Goal: Task Accomplishment & Management: Manage account settings

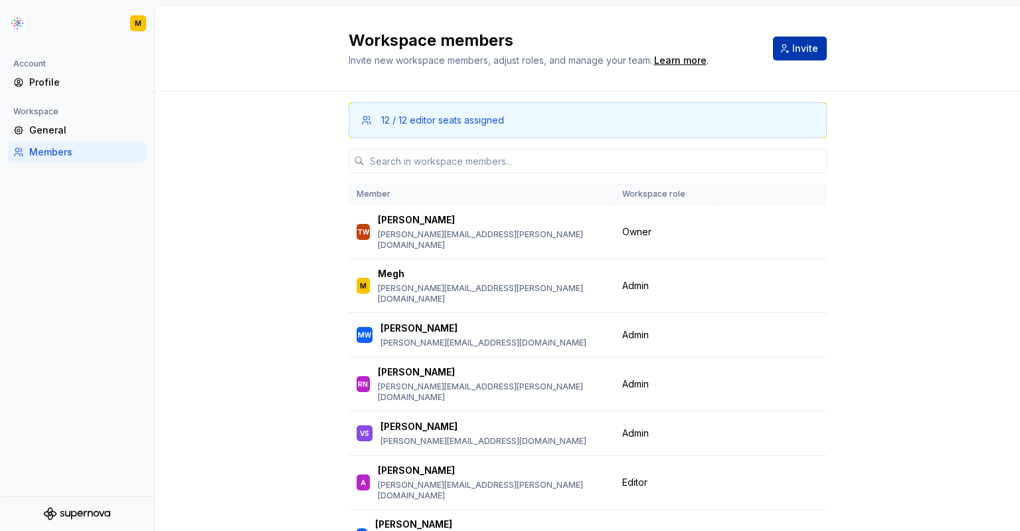
click at [810, 45] on span "Invite" at bounding box center [805, 48] width 26 height 13
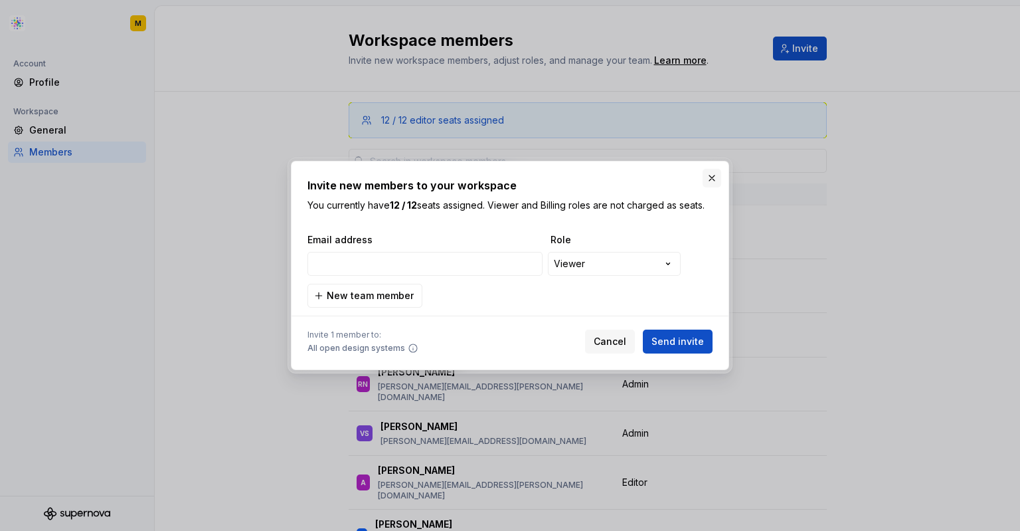
click at [707, 177] on button "button" at bounding box center [712, 178] width 19 height 19
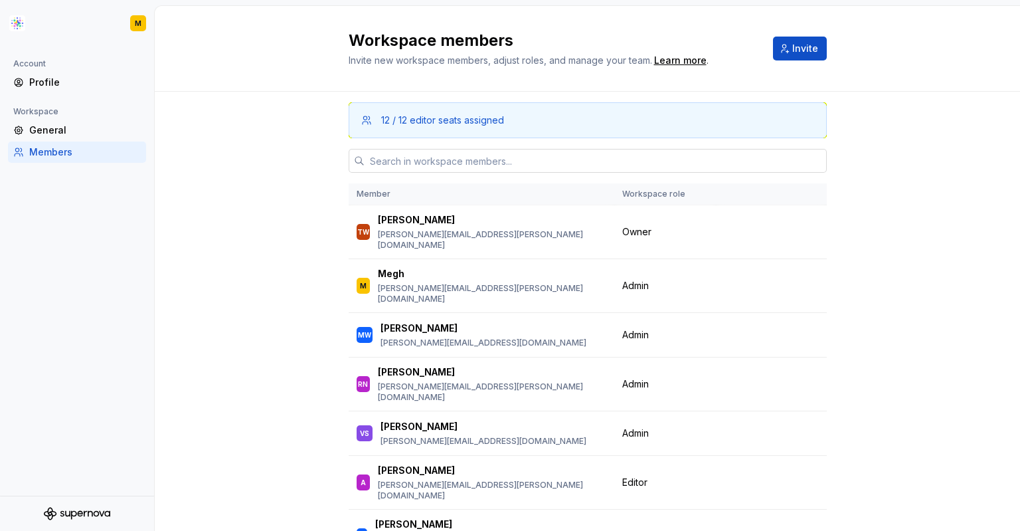
click at [697, 159] on input "text" at bounding box center [596, 161] width 462 height 24
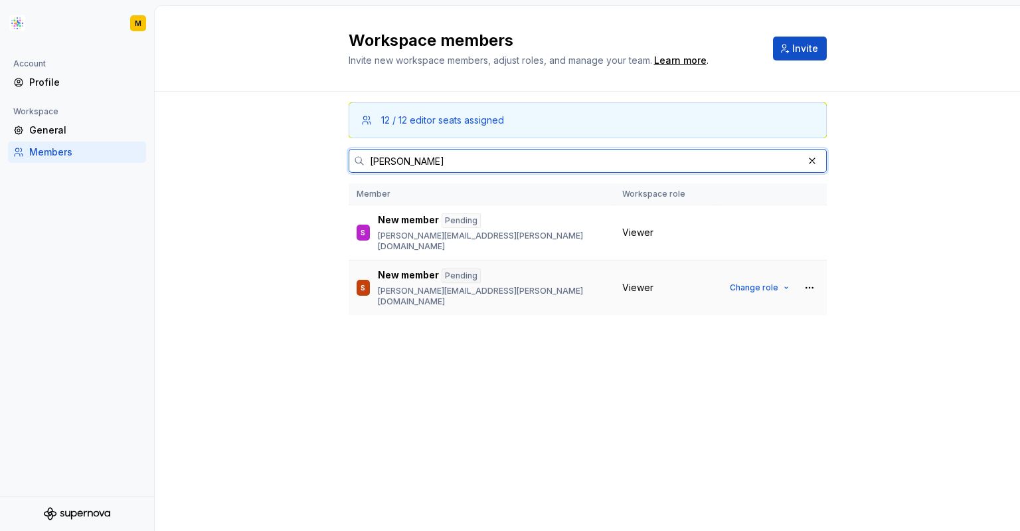
type input "[PERSON_NAME]"
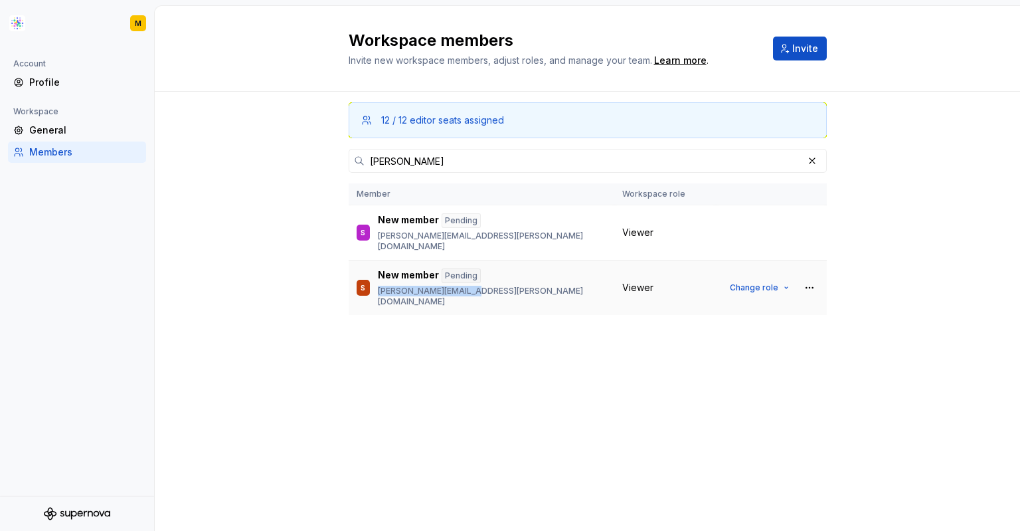
drag, startPoint x: 381, startPoint y: 282, endPoint x: 482, endPoint y: 282, distance: 101.6
click at [482, 282] on div "S New member Pending [PERSON_NAME][EMAIL_ADDRESS][DOMAIN_NAME]" at bounding box center [482, 287] width 250 height 39
copy p "[PERSON_NAME][EMAIL_ADDRESS][PERSON_NAME][DOMAIN_NAME]"
click at [770, 282] on span "Change role" at bounding box center [754, 287] width 48 height 11
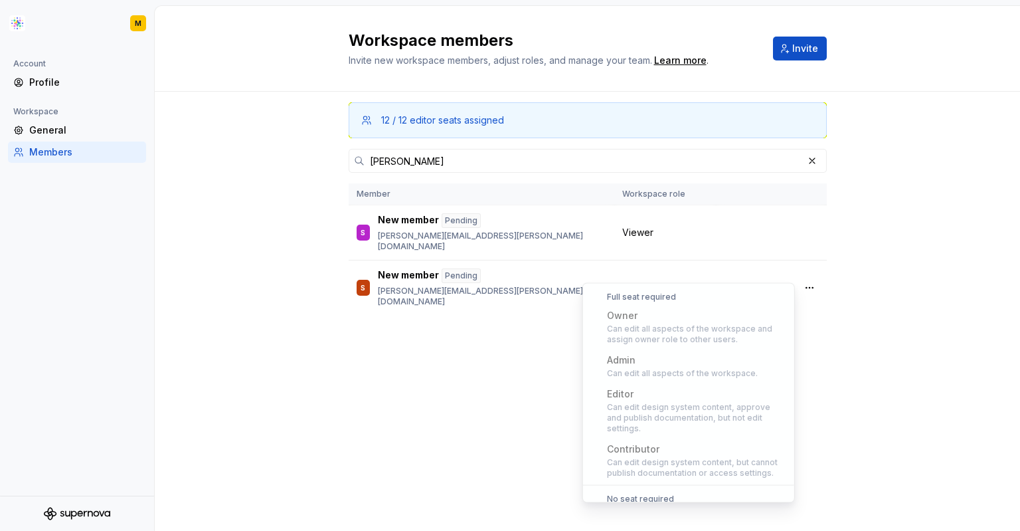
click at [433, 375] on div "12 / 12 editor seats assigned [PERSON_NAME] Member Workspace role S New member …" at bounding box center [588, 286] width 478 height 389
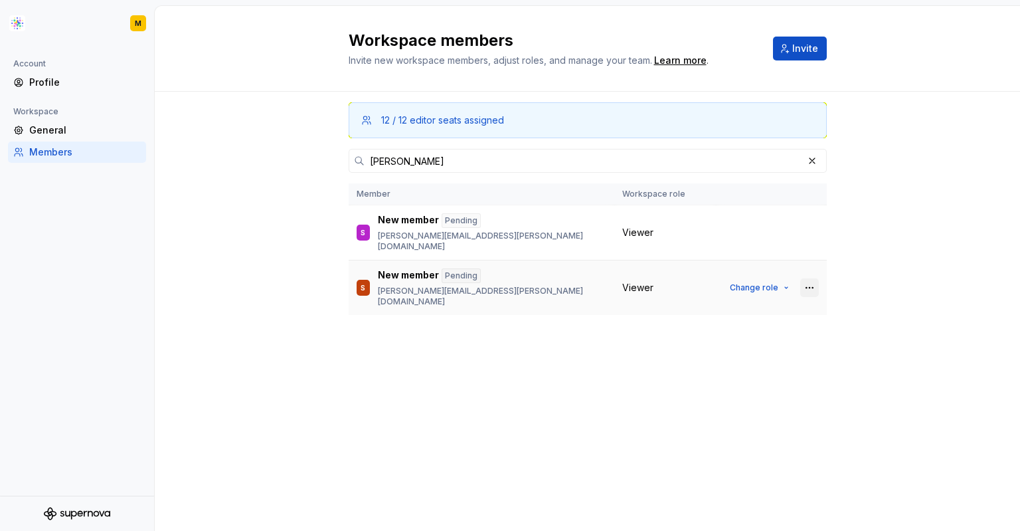
click at [808, 278] on button "button" at bounding box center [809, 287] width 19 height 19
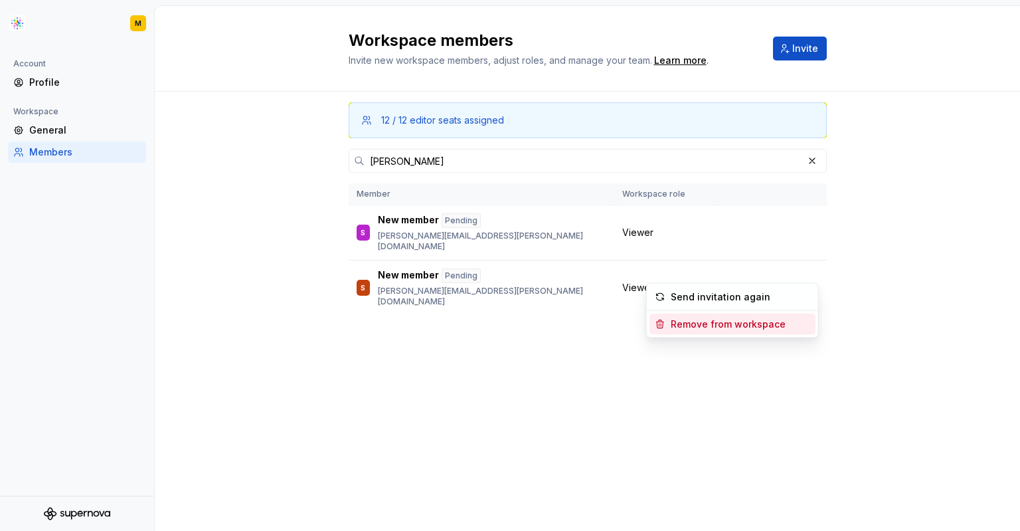
click at [704, 324] on div "Remove from workspace" at bounding box center [728, 323] width 115 height 13
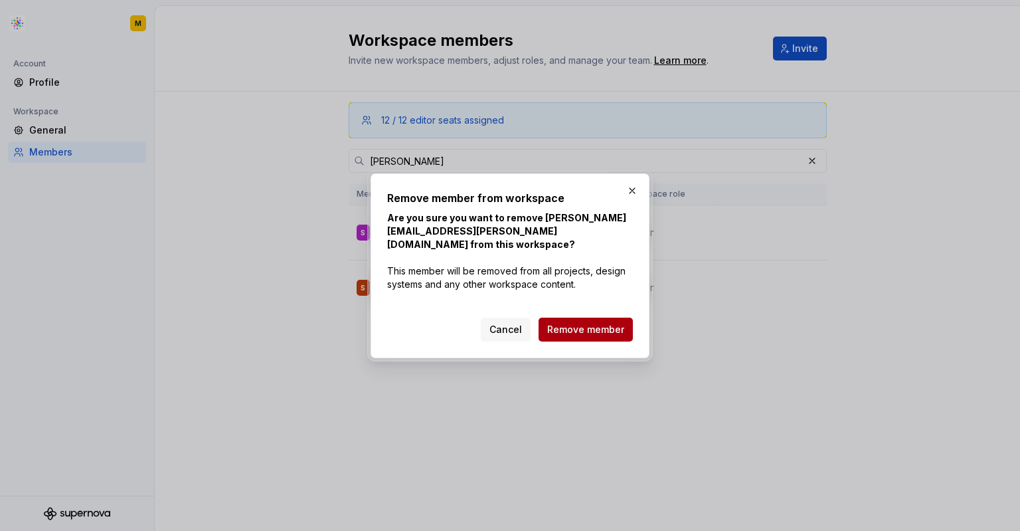
click at [567, 323] on span "Remove member" at bounding box center [585, 329] width 77 height 13
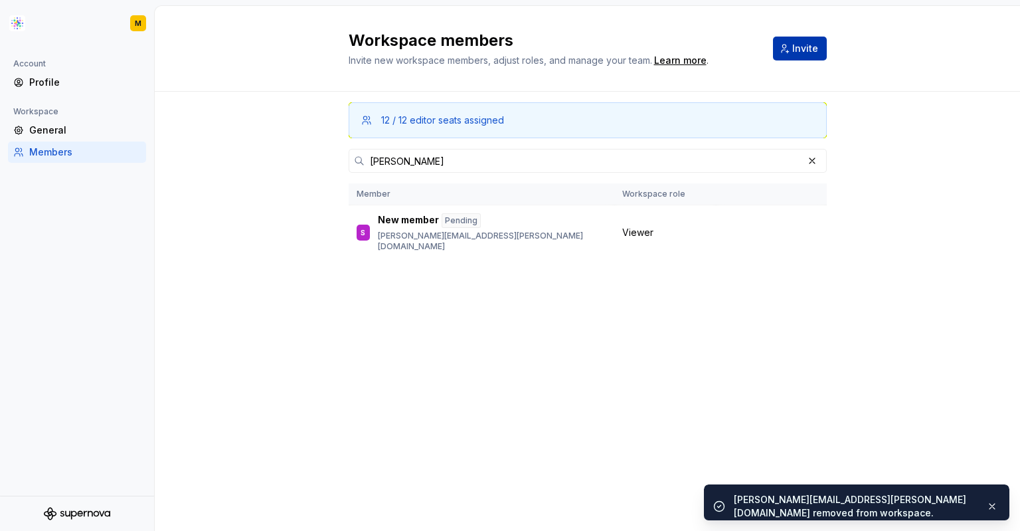
click at [794, 41] on button "Invite" at bounding box center [800, 49] width 54 height 24
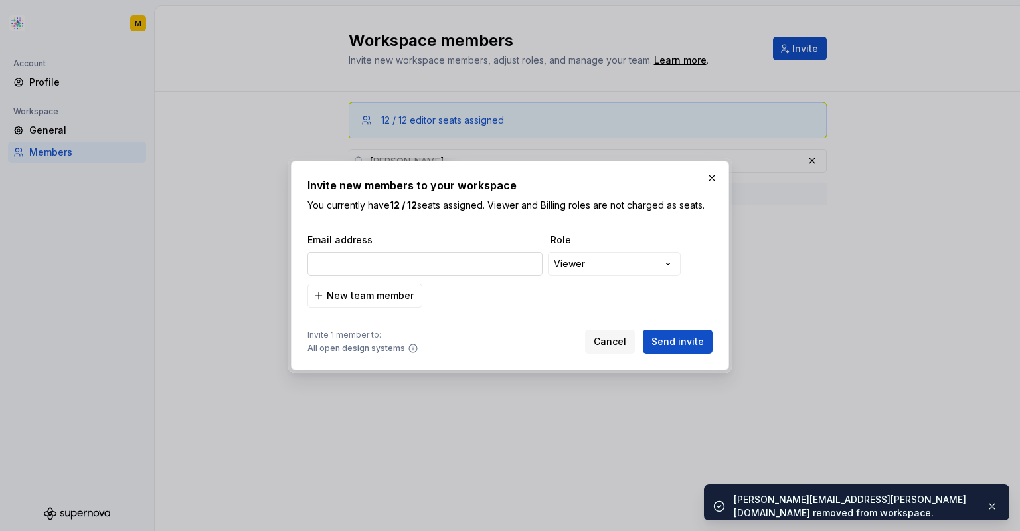
type input "[PERSON_NAME][EMAIL_ADDRESS][PERSON_NAME][DOMAIN_NAME]"
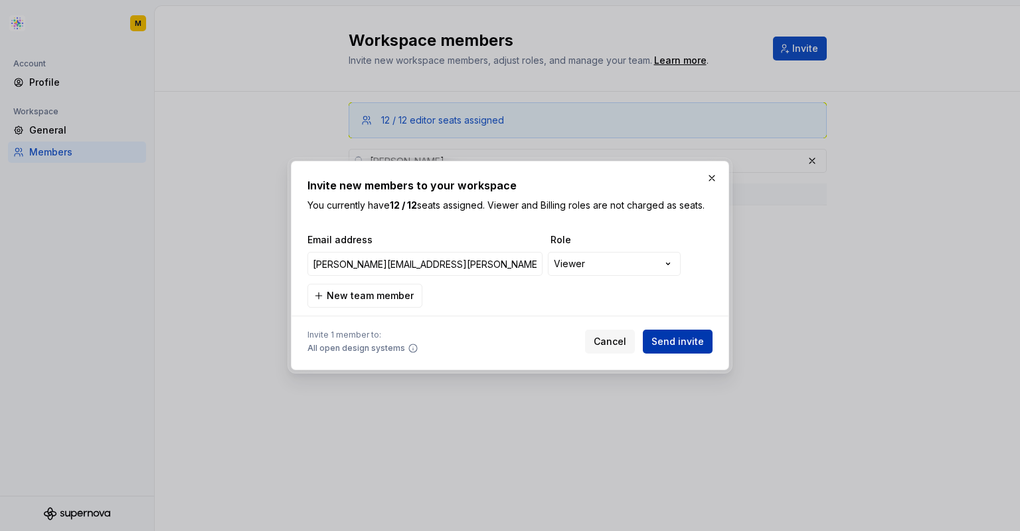
click at [671, 337] on span "Send invite" at bounding box center [678, 341] width 52 height 13
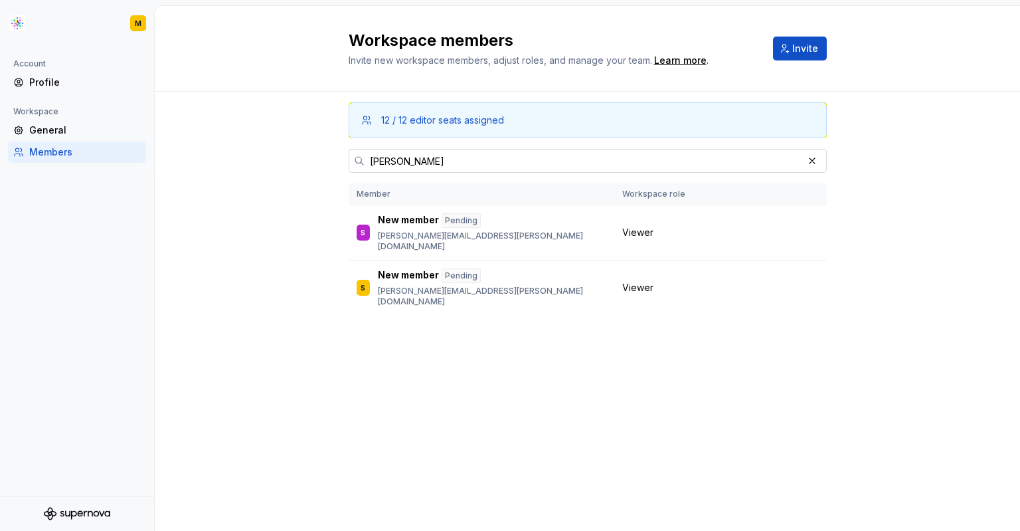
click at [405, 161] on input "[PERSON_NAME]" at bounding box center [584, 161] width 438 height 24
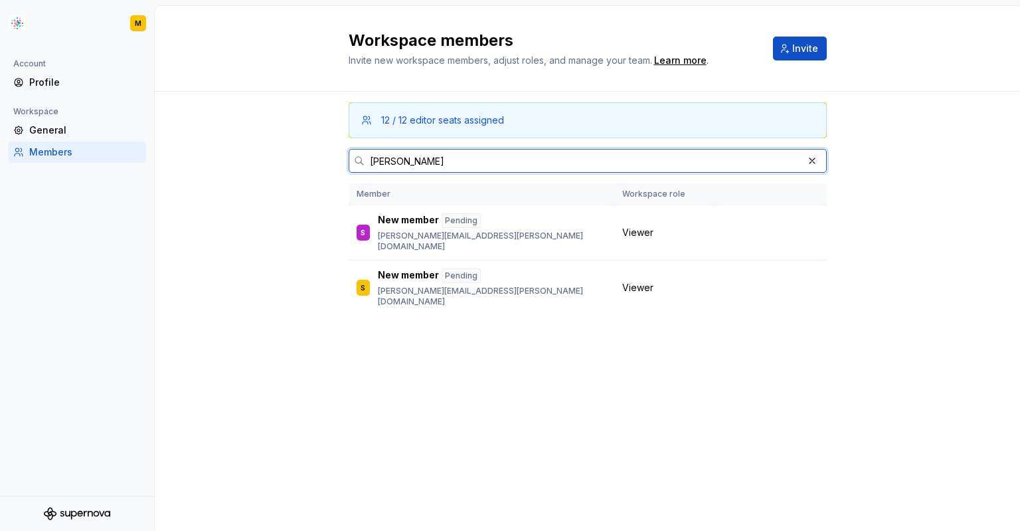
click at [405, 161] on input "[PERSON_NAME]" at bounding box center [584, 161] width 438 height 24
click at [412, 163] on input "[PERSON_NAME]" at bounding box center [584, 161] width 438 height 24
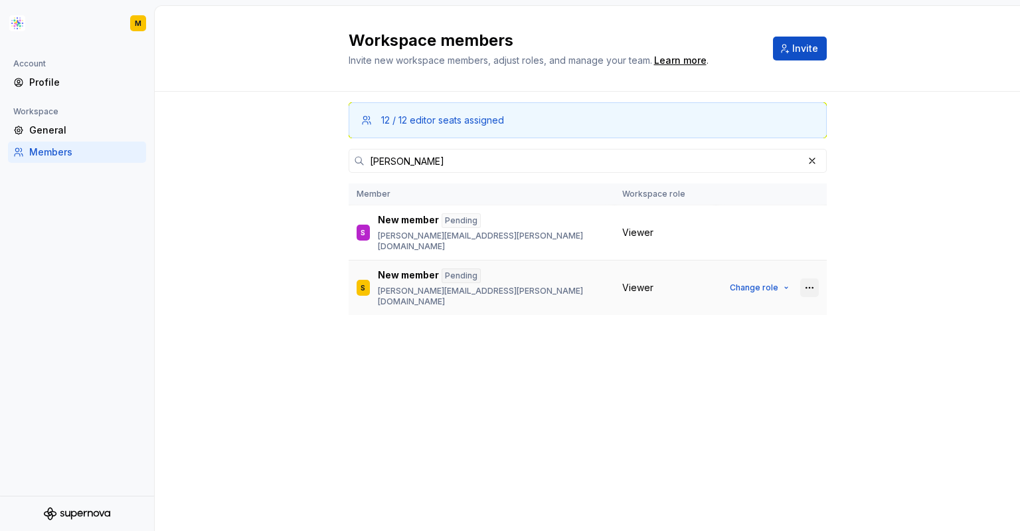
click at [810, 278] on button "button" at bounding box center [809, 287] width 19 height 19
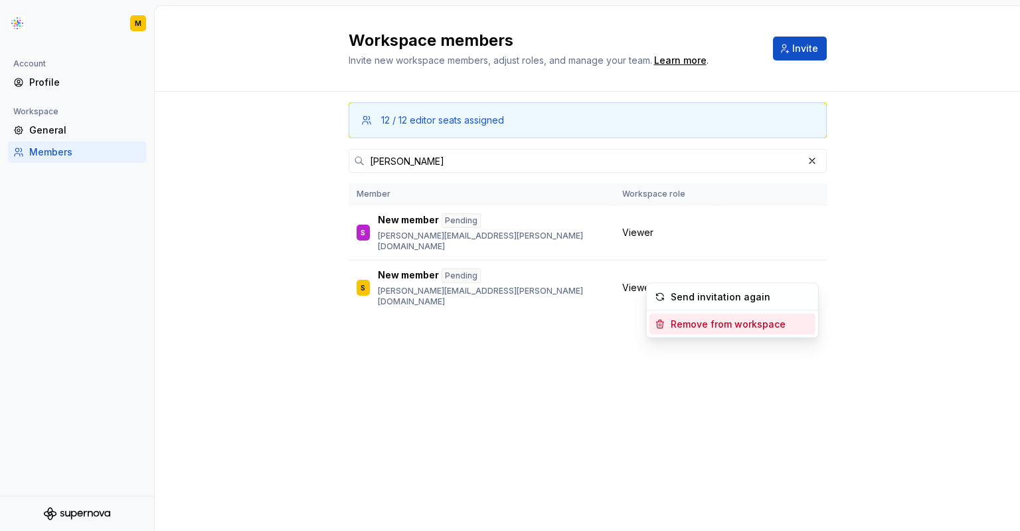
click at [726, 321] on div "Remove from workspace" at bounding box center [728, 323] width 115 height 13
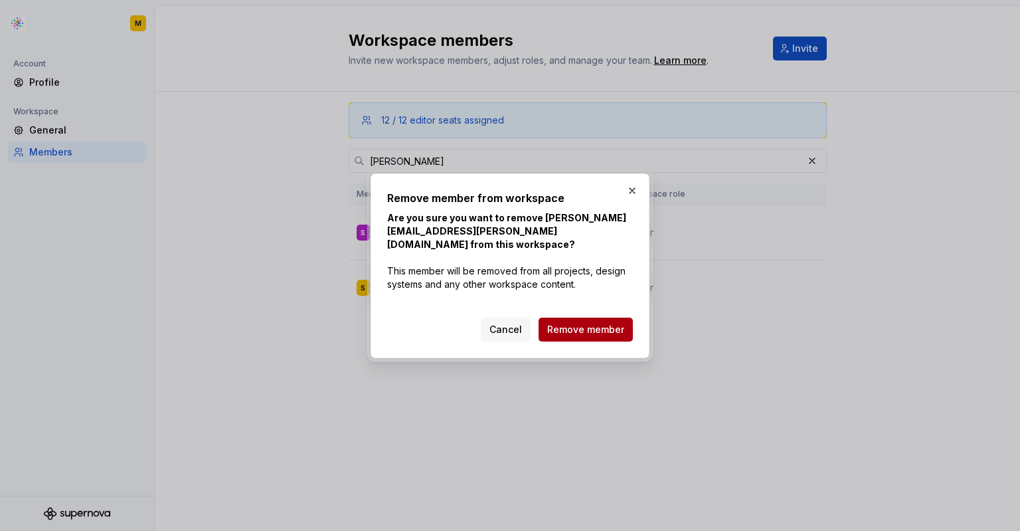
click at [571, 325] on span "Remove member" at bounding box center [585, 329] width 77 height 13
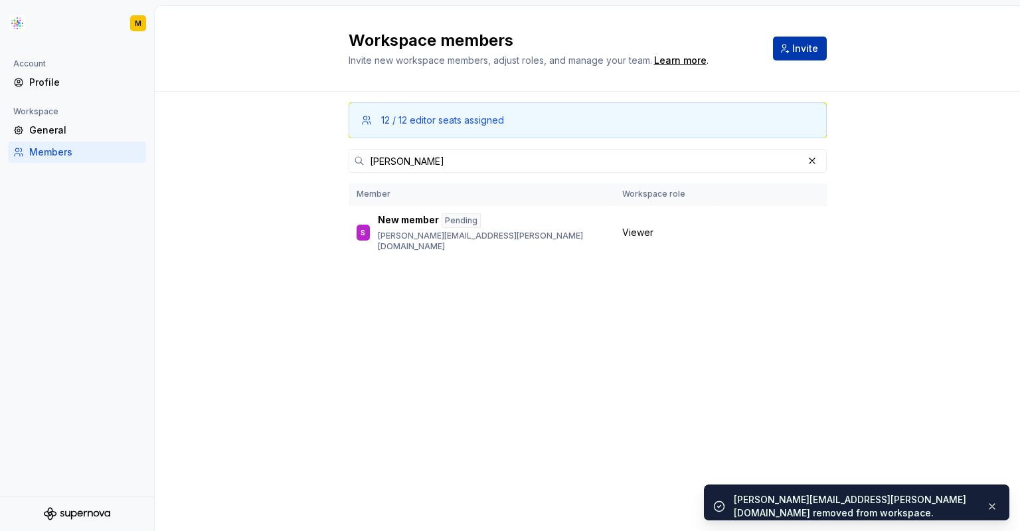
click at [820, 50] on button "Invite" at bounding box center [800, 49] width 54 height 24
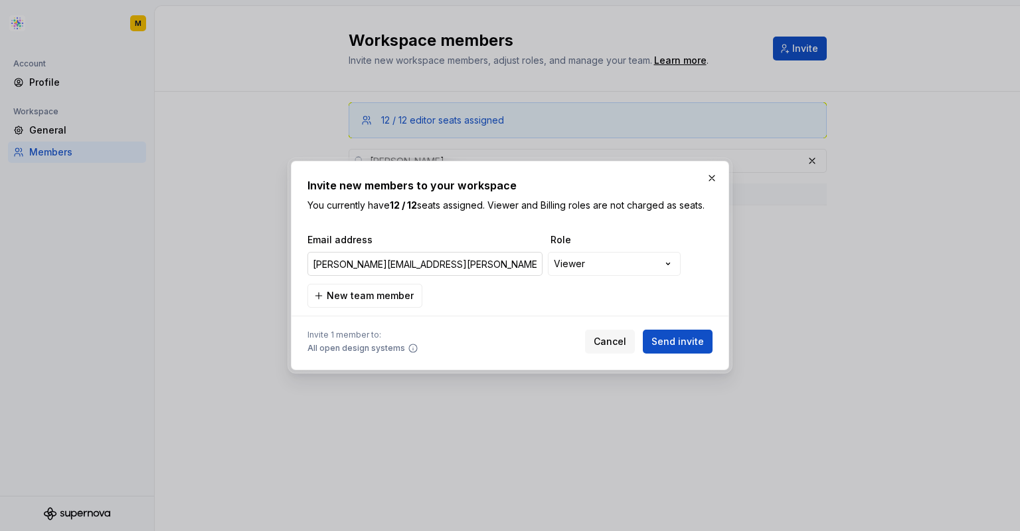
click at [366, 264] on input "[PERSON_NAME][EMAIL_ADDRESS][PERSON_NAME][DOMAIN_NAME]" at bounding box center [425, 264] width 235 height 24
click at [499, 268] on input "[PERSON_NAME][EMAIL_ADDRESS][PERSON_NAME][PERSON_NAME][DOMAIN_NAME]" at bounding box center [425, 264] width 235 height 24
type input "[PERSON_NAME][EMAIL_ADDRESS][PERSON_NAME][PERSON_NAME][DOMAIN_NAME]"
click at [669, 332] on button "Send invite" at bounding box center [678, 341] width 70 height 24
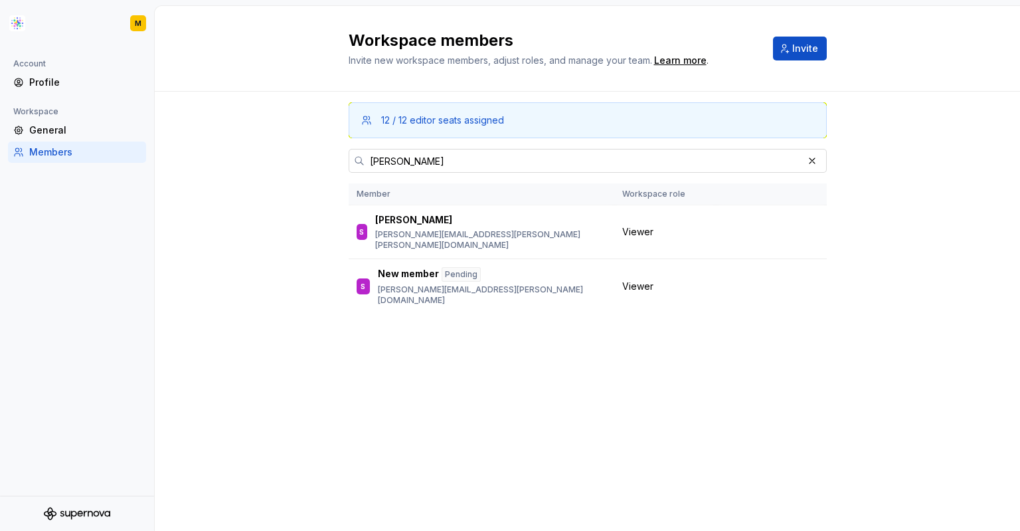
click at [382, 159] on input "[PERSON_NAME]" at bounding box center [584, 161] width 438 height 24
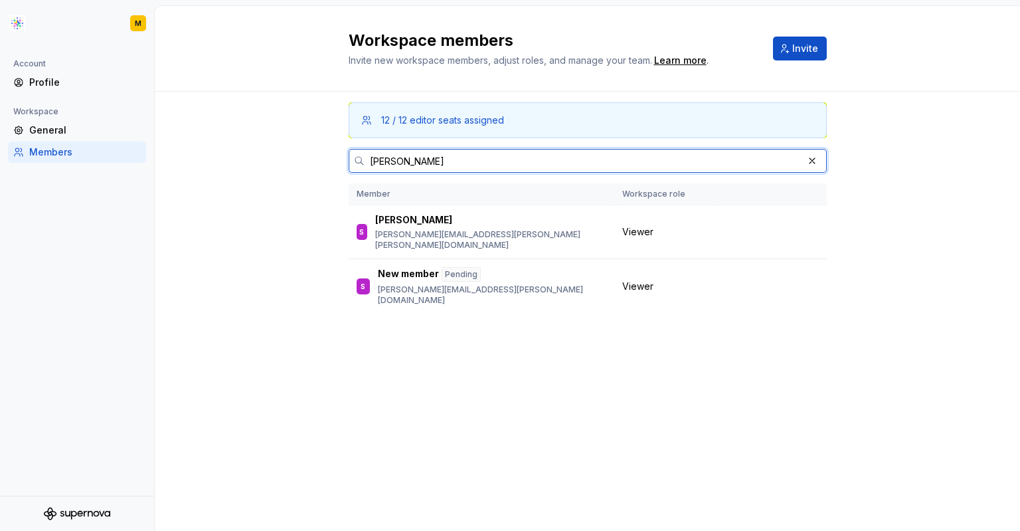
click at [382, 159] on input "[PERSON_NAME]" at bounding box center [584, 161] width 438 height 24
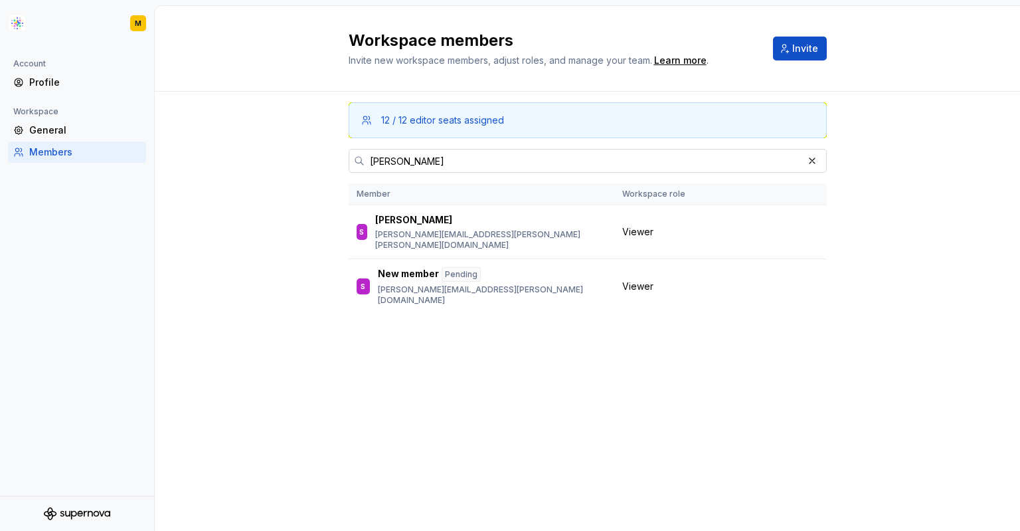
click at [397, 161] on input "[PERSON_NAME]" at bounding box center [584, 161] width 438 height 24
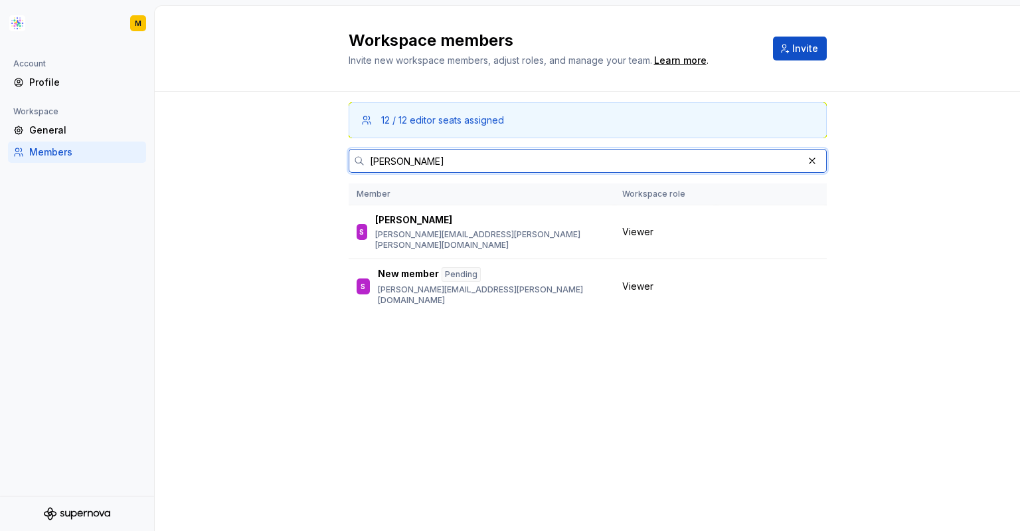
click at [392, 162] on input "[PERSON_NAME]" at bounding box center [584, 161] width 438 height 24
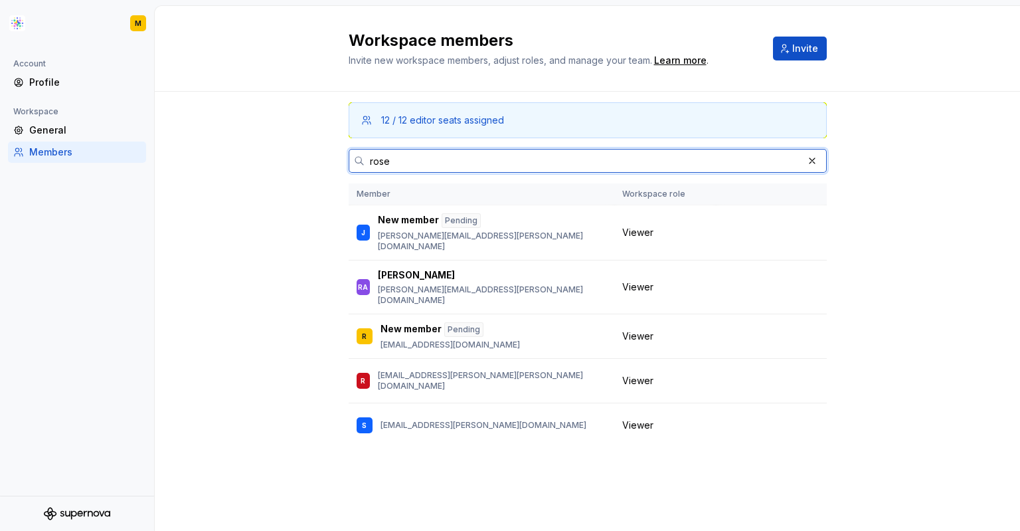
click at [380, 161] on input "rose" at bounding box center [584, 161] width 438 height 24
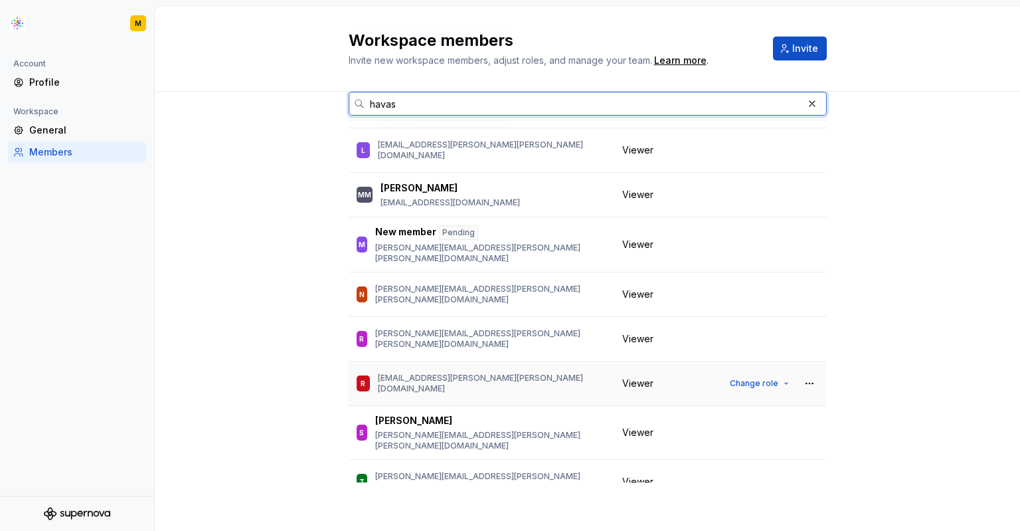
scroll to position [85, 0]
click at [378, 106] on input "havas" at bounding box center [584, 104] width 438 height 24
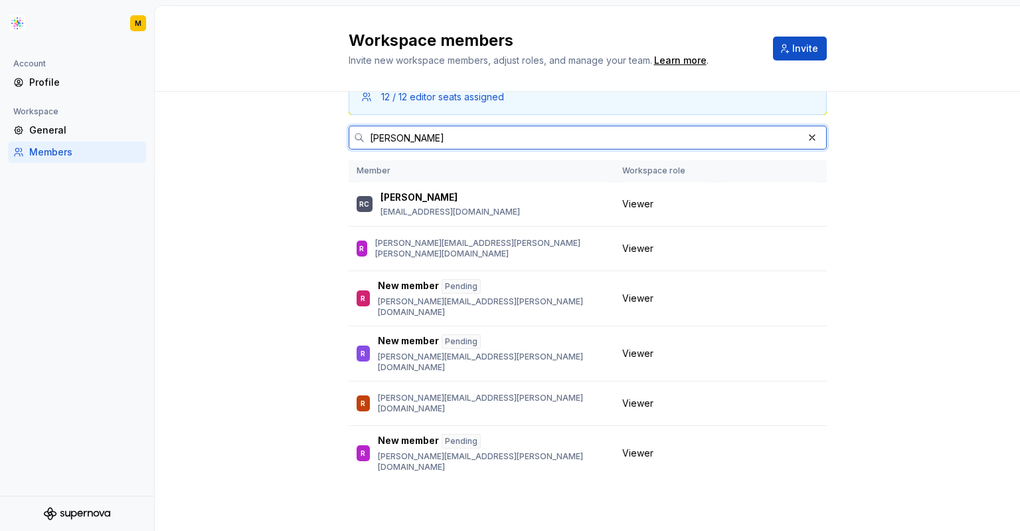
scroll to position [0, 0]
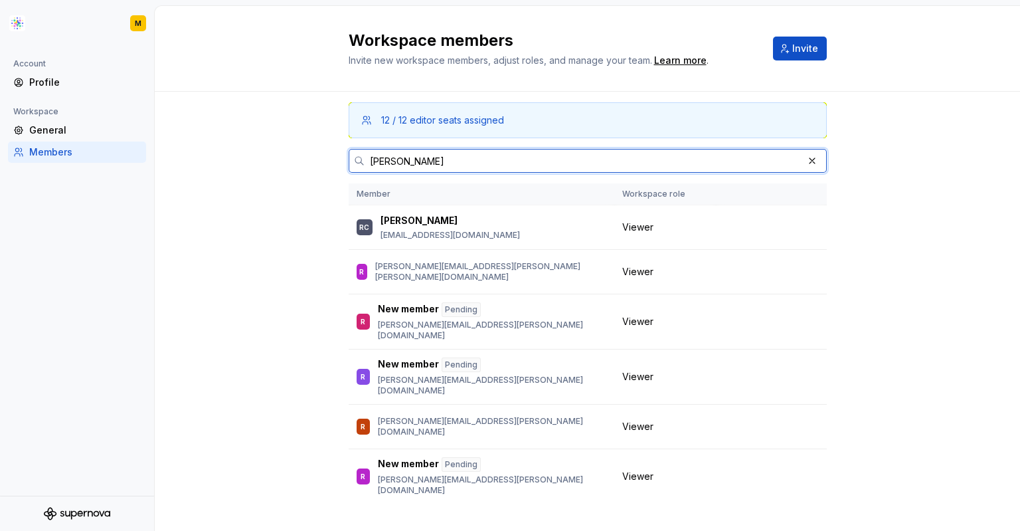
click at [377, 159] on input "[PERSON_NAME]" at bounding box center [584, 161] width 438 height 24
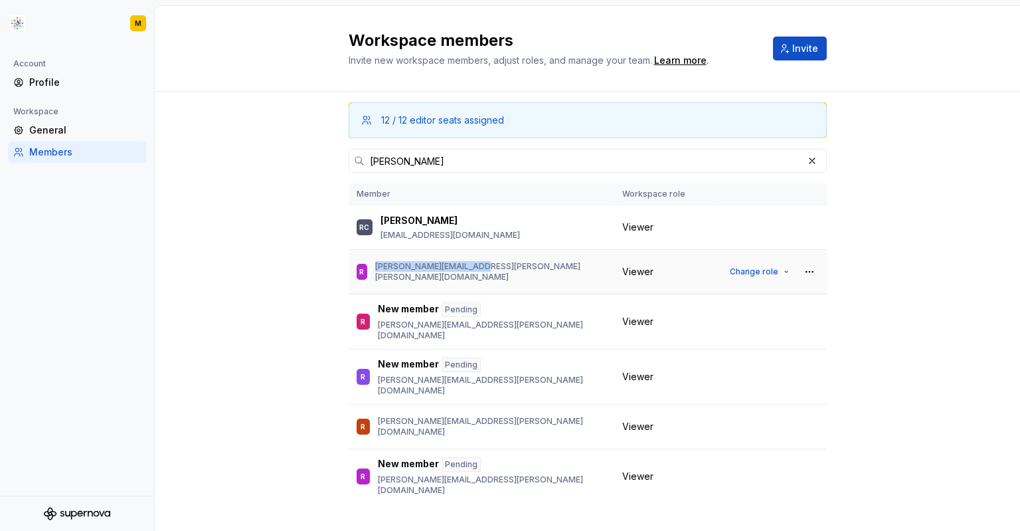
drag, startPoint x: 489, startPoint y: 272, endPoint x: 380, endPoint y: 280, distance: 109.3
click at [380, 280] on div "R [PERSON_NAME][EMAIL_ADDRESS][PERSON_NAME][PERSON_NAME][DOMAIN_NAME]" at bounding box center [482, 272] width 250 height 28
click at [391, 163] on input "[PERSON_NAME]" at bounding box center [584, 161] width 438 height 24
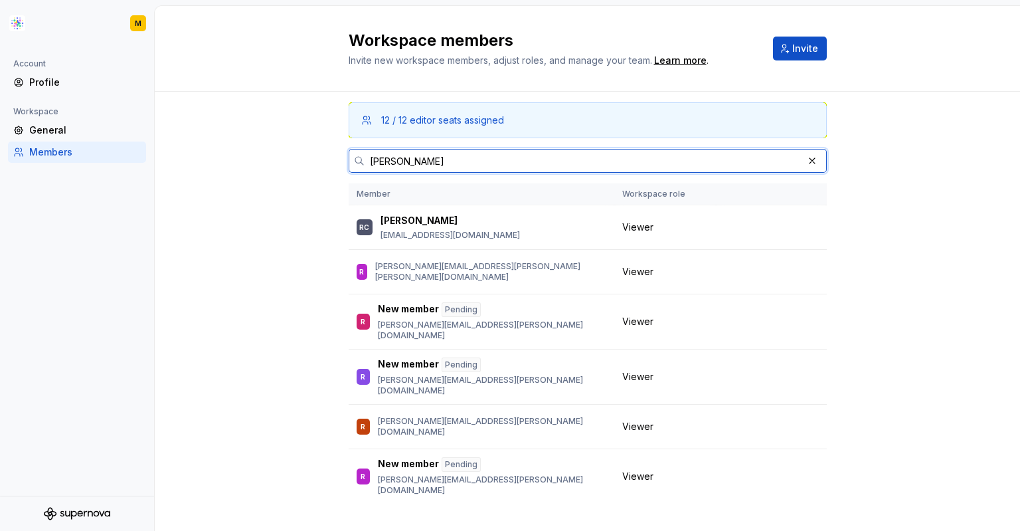
click at [391, 163] on input "[PERSON_NAME]" at bounding box center [584, 161] width 438 height 24
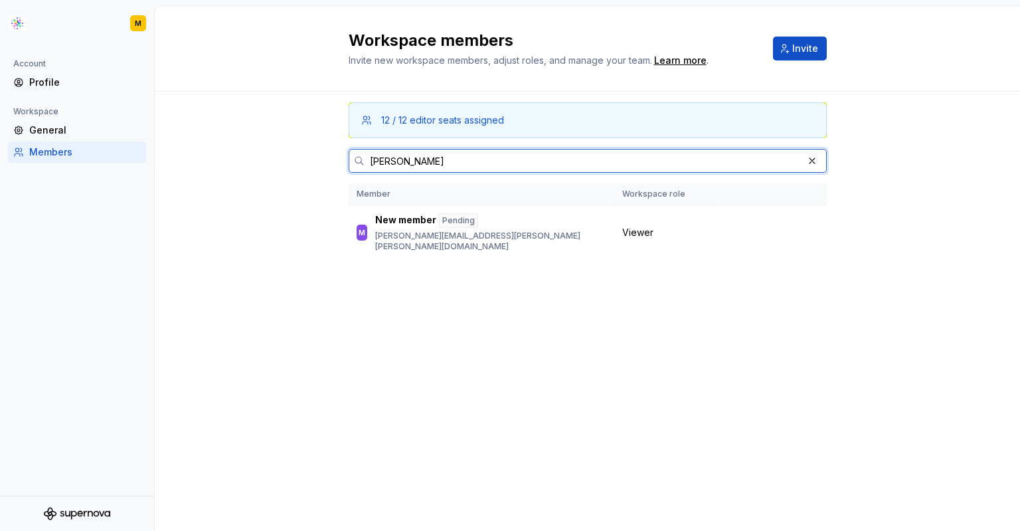
type input "[PERSON_NAME]"
